Goal: Transaction & Acquisition: Download file/media

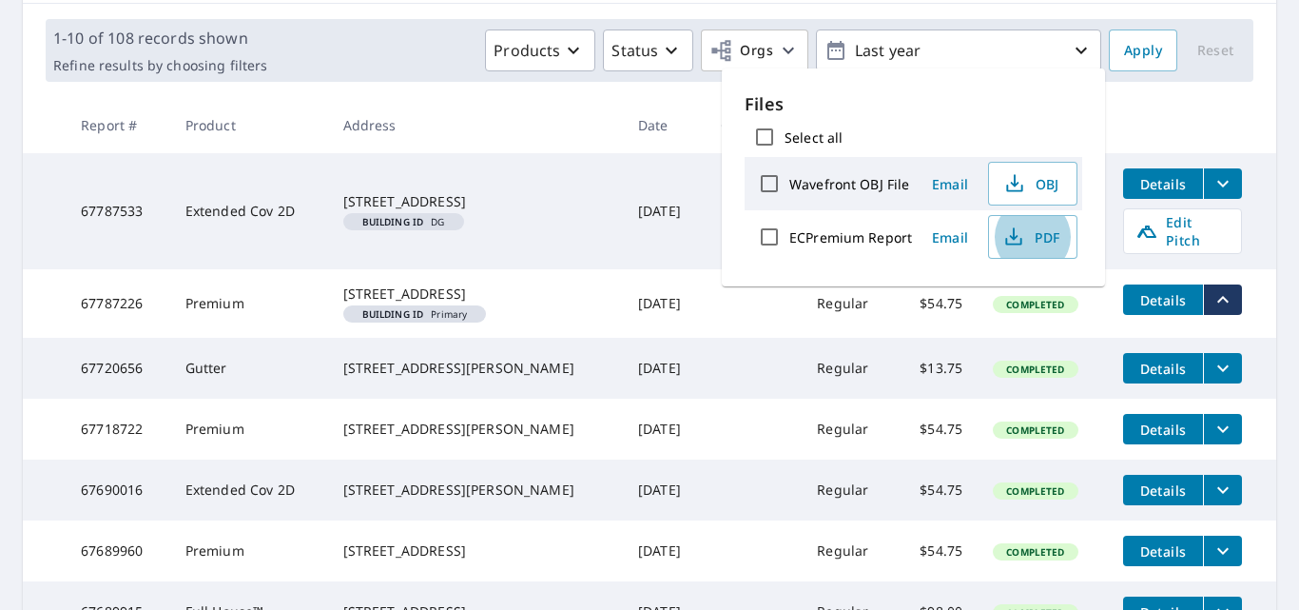
scroll to position [288, 0]
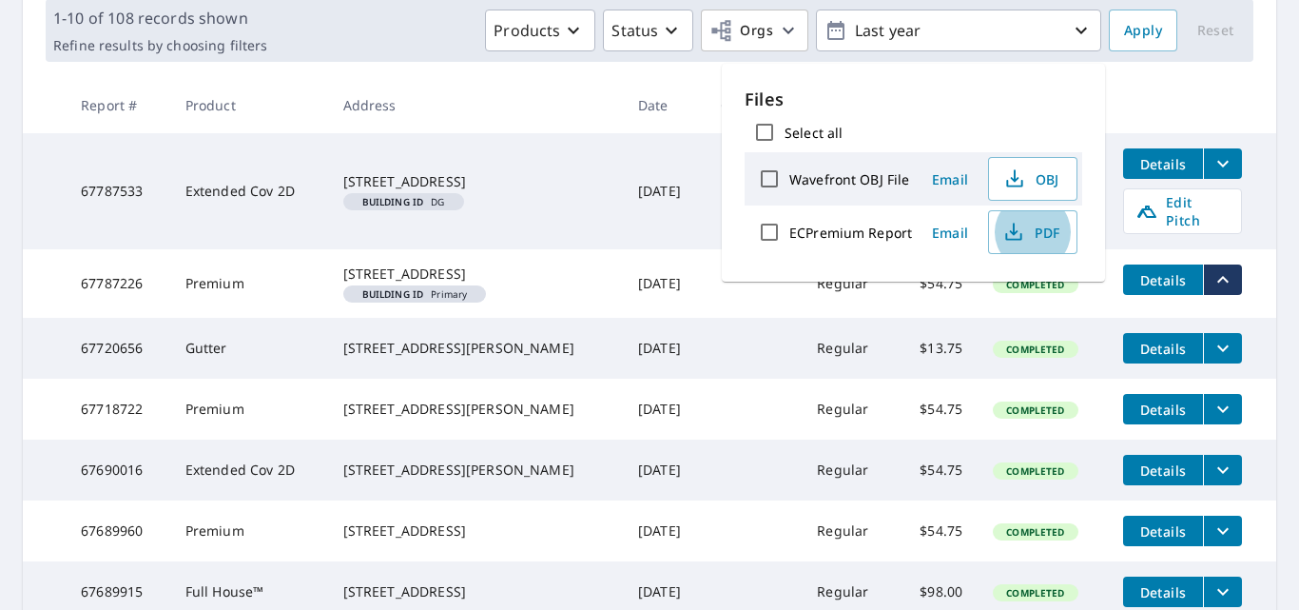
click at [1185, 88] on th at bounding box center [1192, 105] width 168 height 56
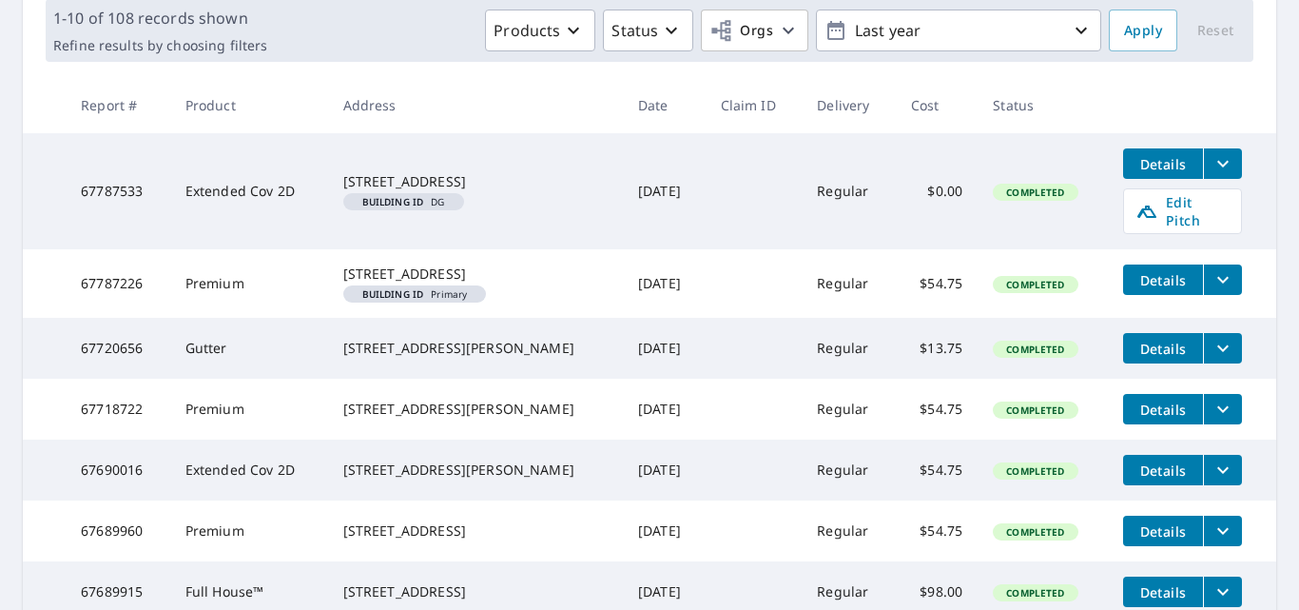
click at [1218, 420] on icon "filesDropdownBtn-67718722" at bounding box center [1223, 409] width 23 height 23
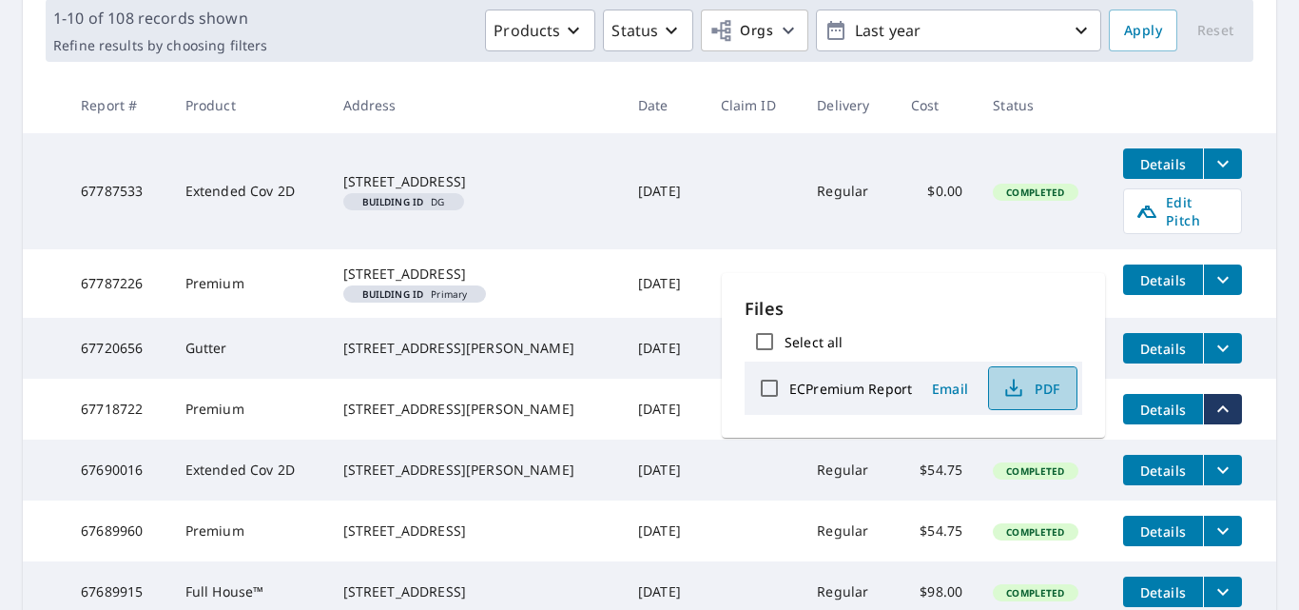
click at [1014, 396] on icon "button" at bounding box center [1013, 393] width 16 height 8
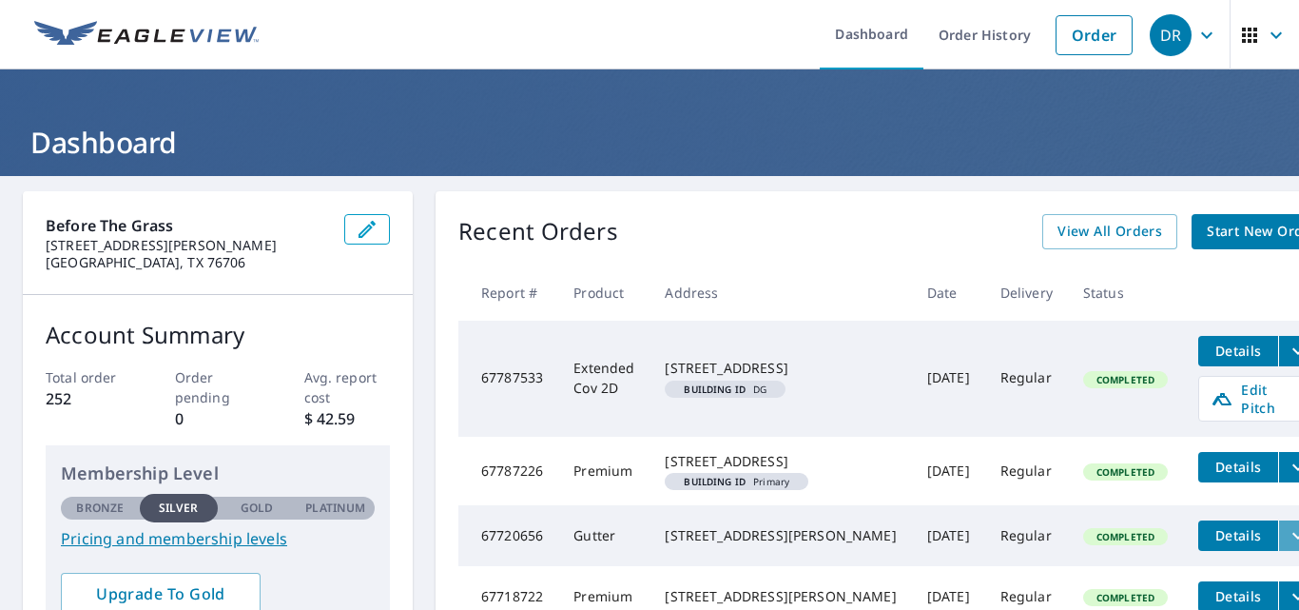
click at [1287, 534] on icon "filesDropdownBtn-67720656" at bounding box center [1298, 535] width 23 height 23
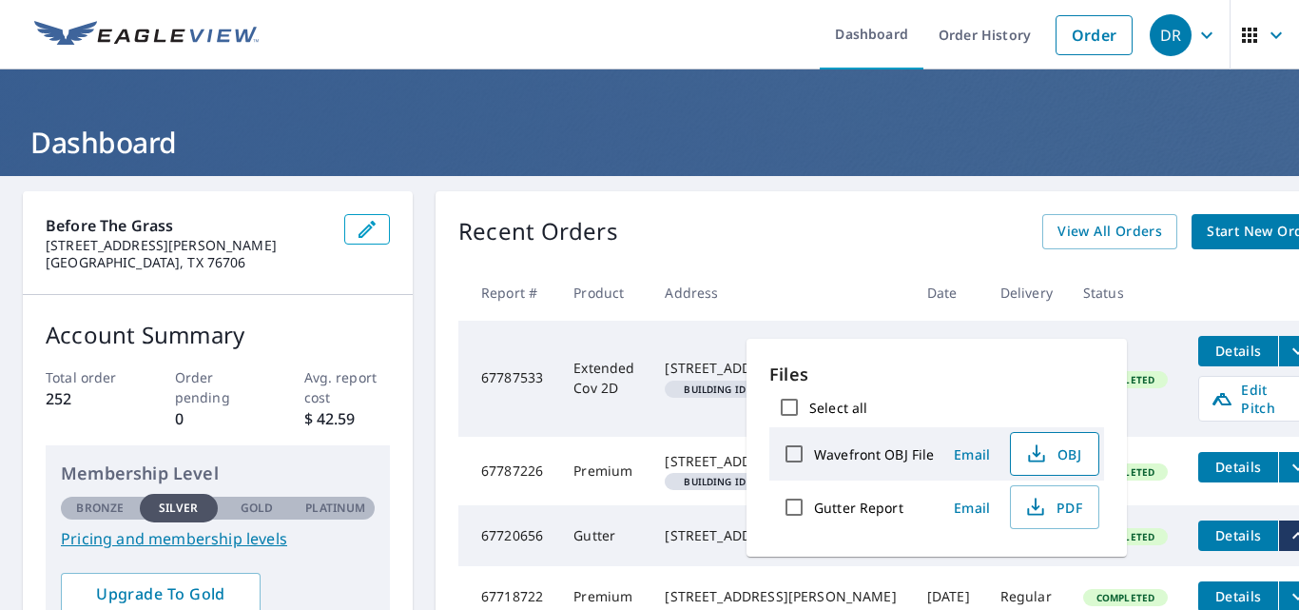
click at [1061, 456] on span "OBJ" at bounding box center [1052, 453] width 61 height 23
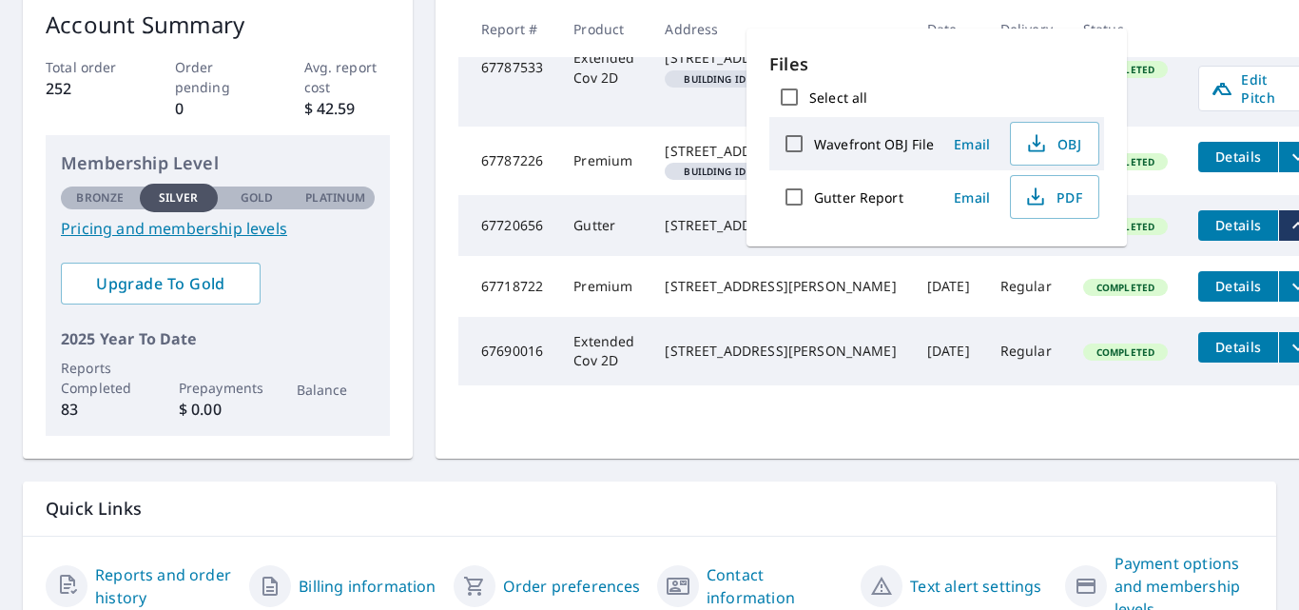
scroll to position [314, 0]
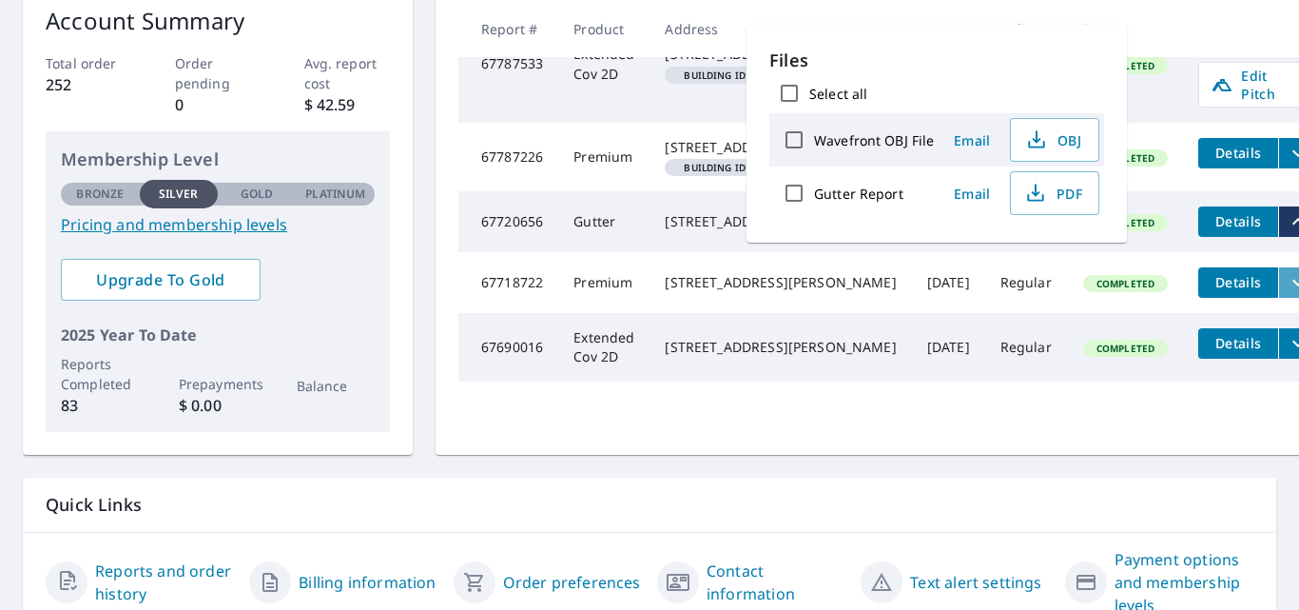
drag, startPoint x: 1056, startPoint y: 301, endPoint x: 1235, endPoint y: 313, distance: 180.1
click at [1287, 294] on icon "filesDropdownBtn-67718722" at bounding box center [1298, 282] width 23 height 23
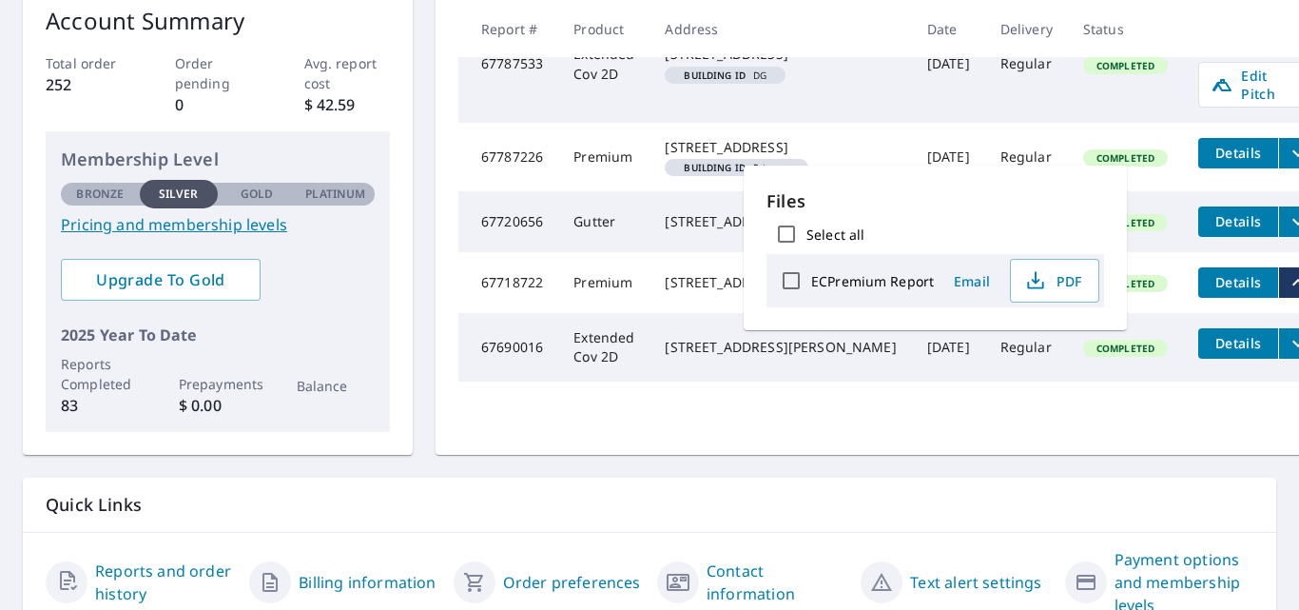
click at [1287, 294] on icon "filesDropdownBtn-67718722" at bounding box center [1298, 282] width 23 height 23
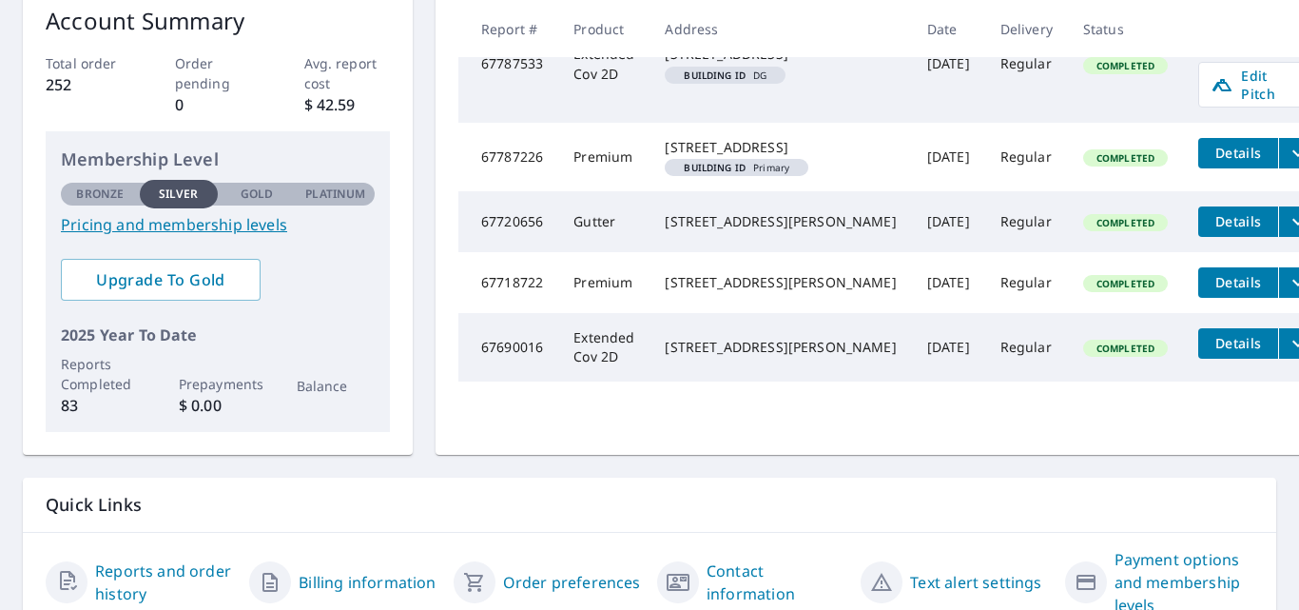
click at [1287, 294] on icon "filesDropdownBtn-67718722" at bounding box center [1298, 282] width 23 height 23
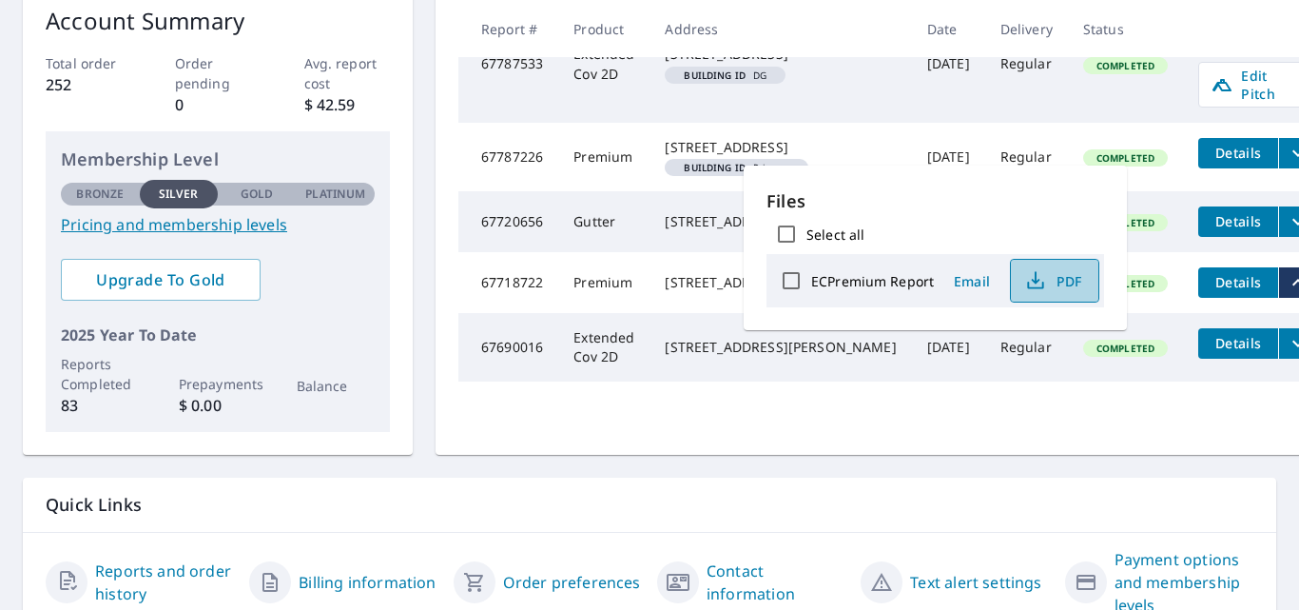
click at [1058, 281] on span "PDF" at bounding box center [1052, 280] width 61 height 23
